Goal: Find specific page/section: Find specific page/section

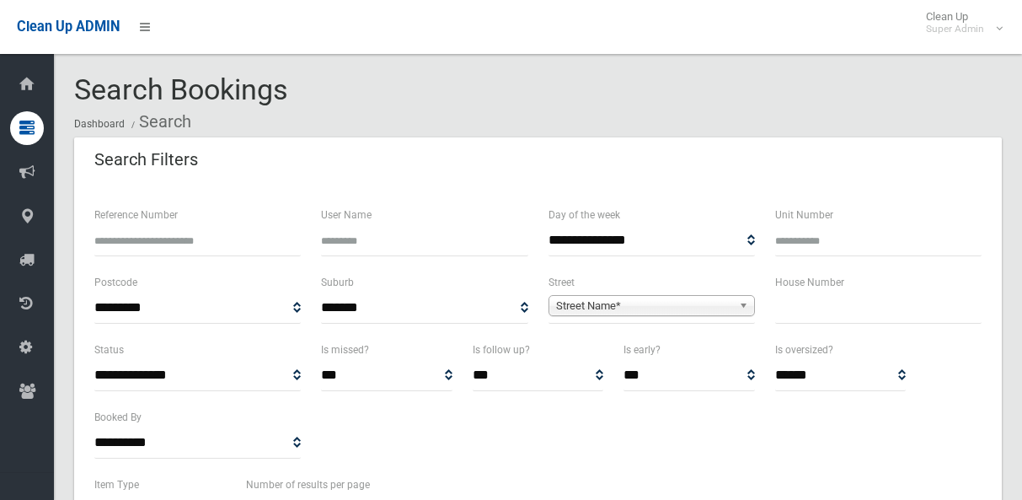
select select
click at [694, 311] on span "Street Name*" at bounding box center [644, 306] width 176 height 20
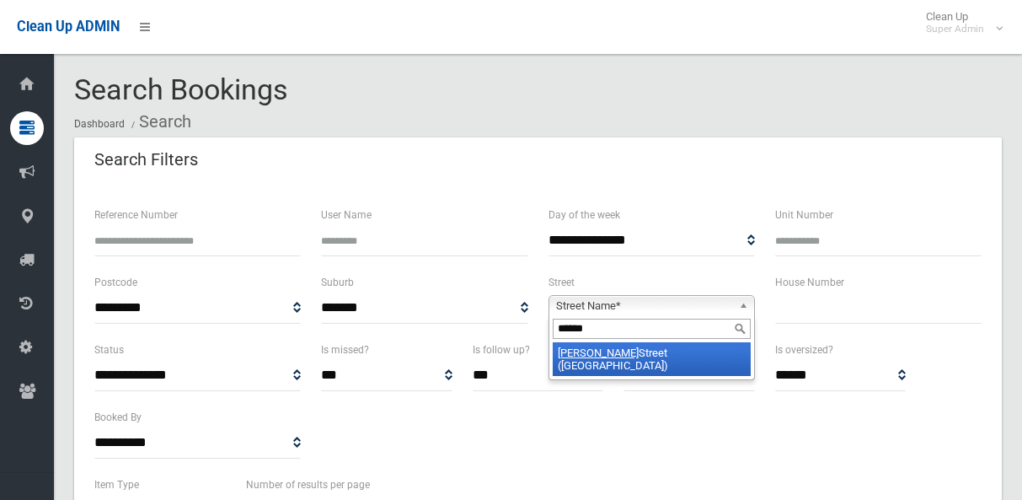
type input "******"
click at [662, 352] on li "[PERSON_NAME] Street ([GEOGRAPHIC_DATA])" at bounding box center [652, 359] width 198 height 34
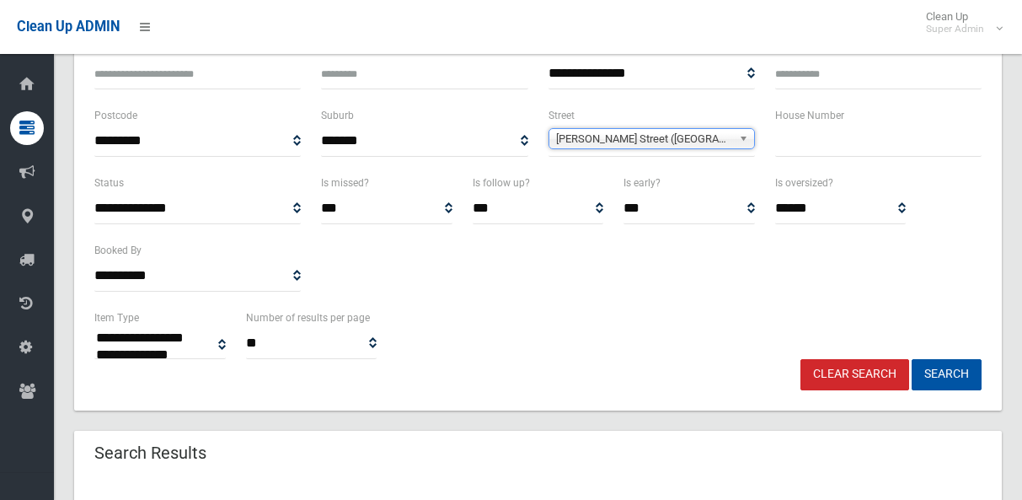
scroll to position [169, 0]
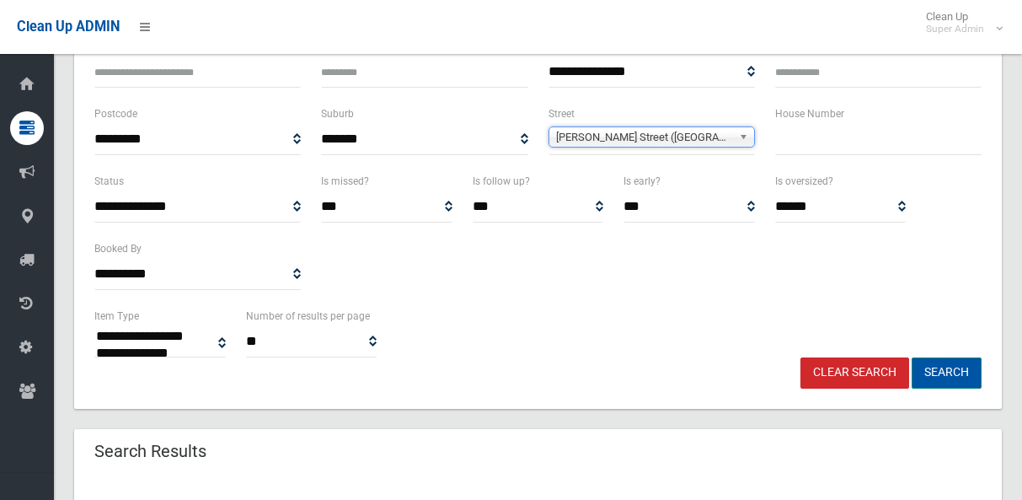
click at [932, 377] on button "Search" at bounding box center [947, 372] width 70 height 31
